Goal: Subscribe to service/newsletter

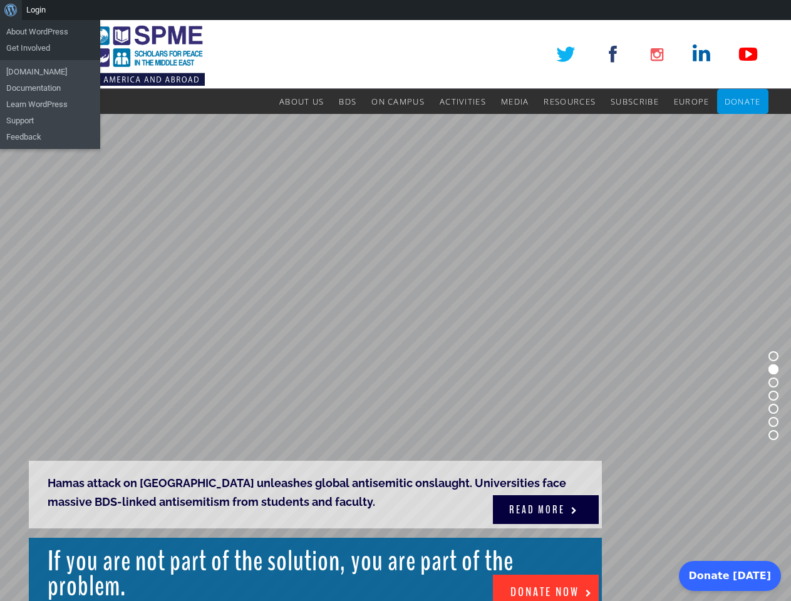
click at [395, 311] on rs-slide "Hamas attack on Gaza unleashes global antisemitic onslaught. Universities face …" at bounding box center [395, 396] width 791 height 564
click at [395, 10] on div "About WordPress About WordPress Get Involved WordPress.org Documentation Learn …" at bounding box center [395, 10] width 791 height 20
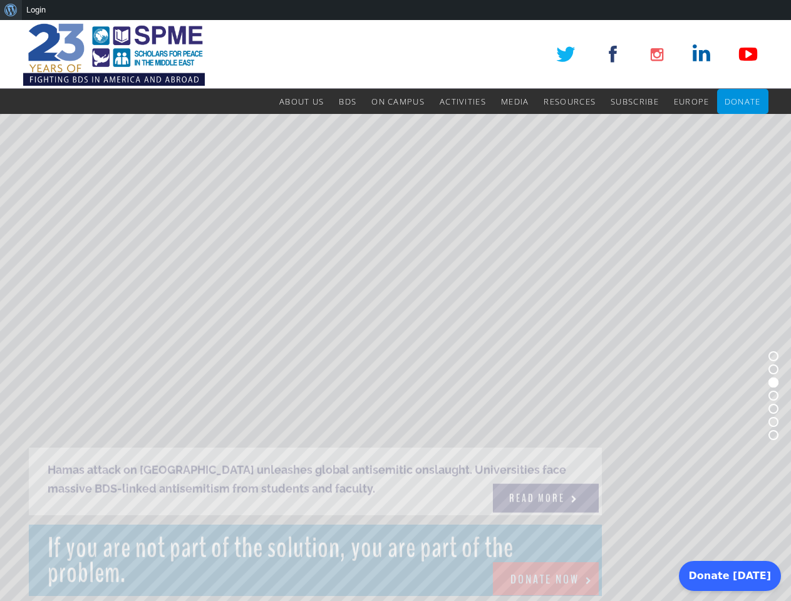
click at [395, 358] on rs-slide "BDS/pro-Hamas movement merges with anti-capitalists as protests snarl campuses,…" at bounding box center [395, 396] width 791 height 564
click at [773, 356] on rs-bullet at bounding box center [773, 356] width 10 height 10
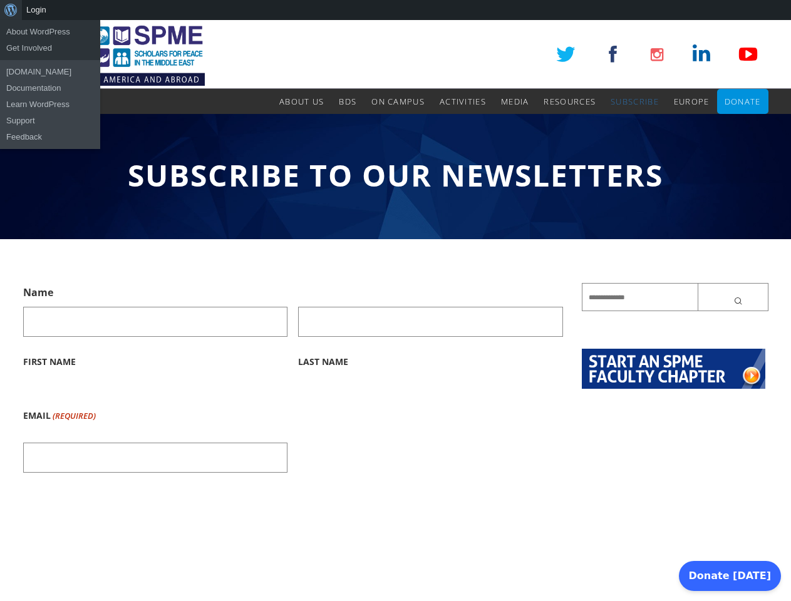
click at [395, 10] on div "About WordPress About WordPress Get Involved WordPress.org Documentation Learn …" at bounding box center [395, 10] width 791 height 20
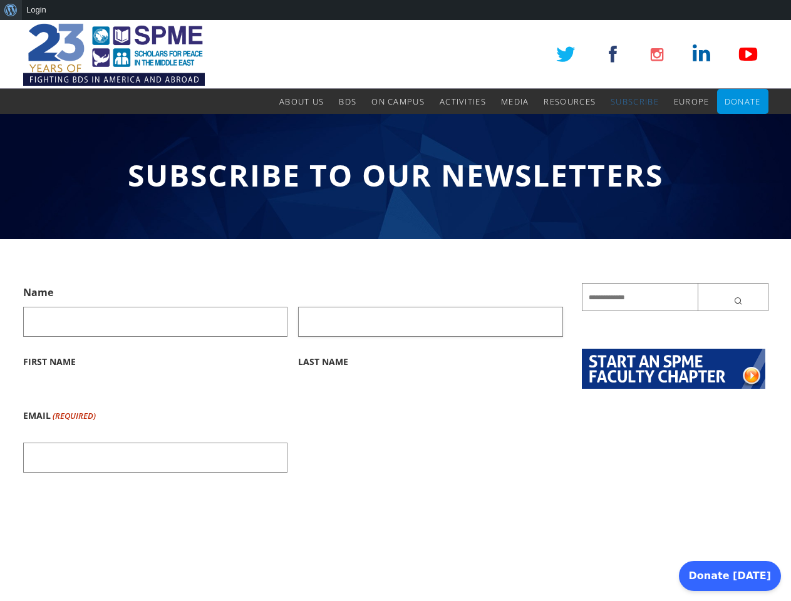
click at [395, 311] on input "Last Name" at bounding box center [430, 322] width 265 height 30
